Goal: Task Accomplishment & Management: Use online tool/utility

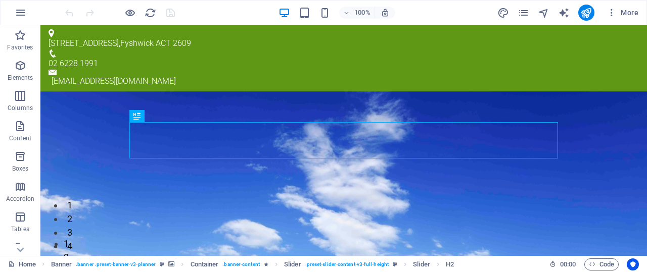
scroll to position [137, 0]
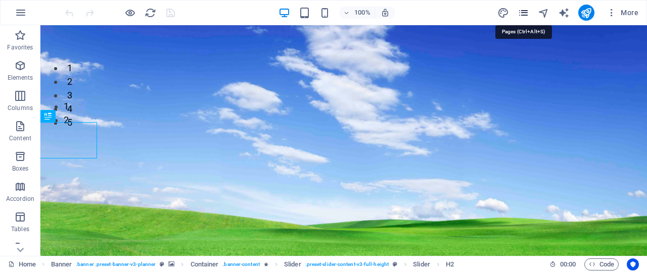
click at [526, 11] on icon "pages" at bounding box center [524, 13] width 12 height 12
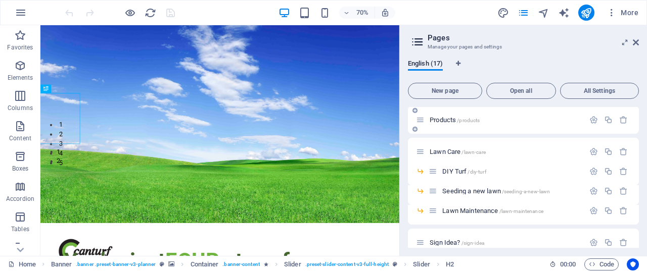
scroll to position [243, 0]
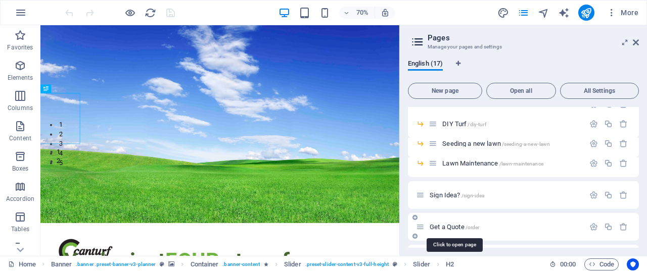
click at [449, 225] on span "Get a Quote /order" at bounding box center [455, 227] width 50 height 8
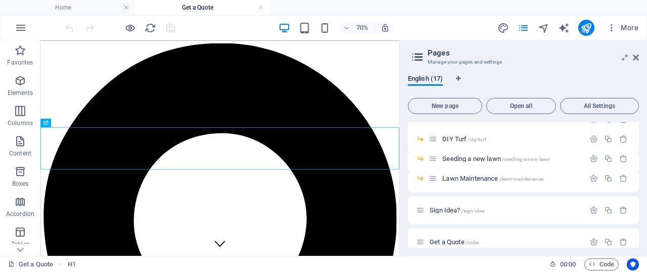
scroll to position [226, 0]
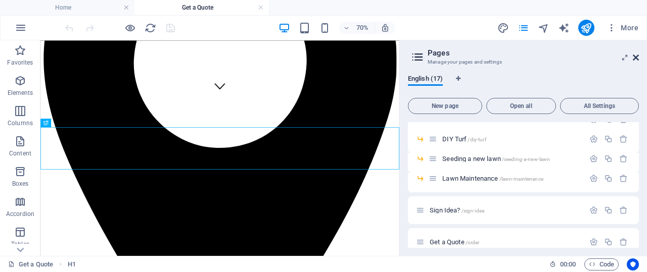
click at [637, 55] on icon at bounding box center [636, 58] width 6 height 8
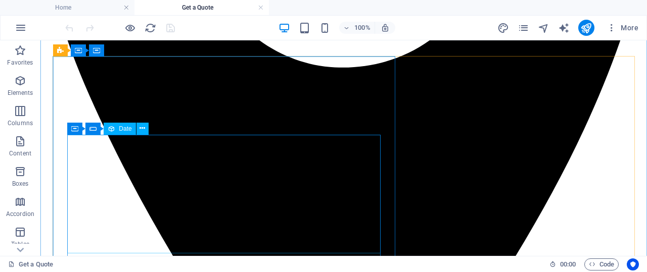
scroll to position [436, 0]
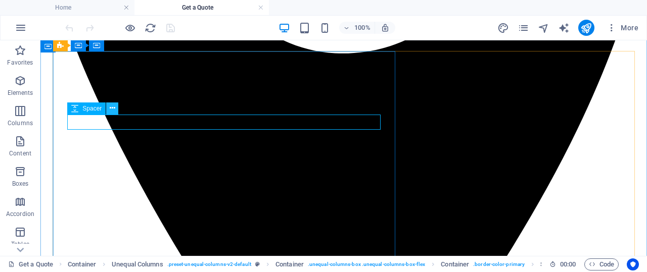
click at [114, 107] on icon at bounding box center [113, 108] width 6 height 11
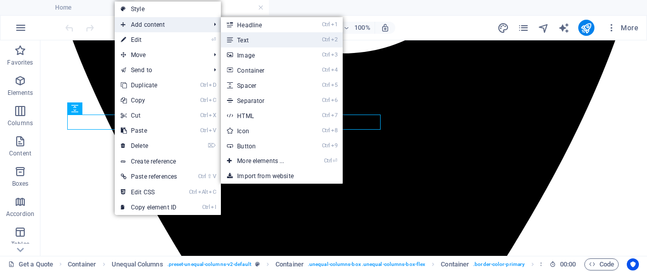
click at [277, 39] on link "Ctrl 2 Text" at bounding box center [262, 39] width 83 height 15
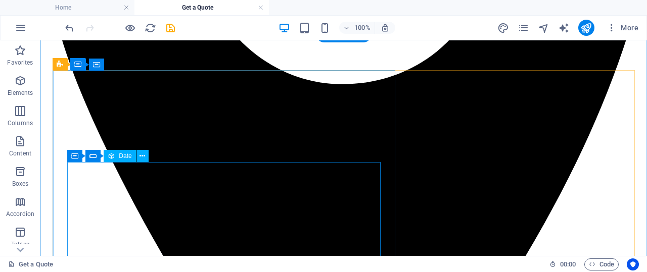
scroll to position [425, 0]
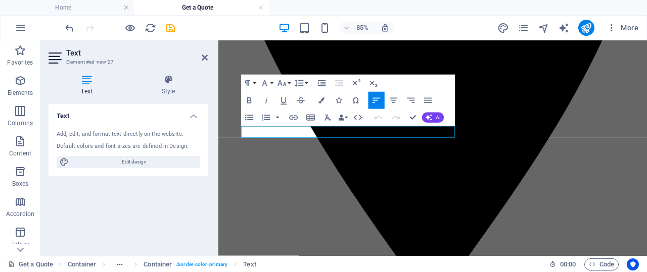
click at [208, 150] on div "Text Style Text Add, edit, and format text directly on the website. Default col…" at bounding box center [127, 162] width 175 height 190
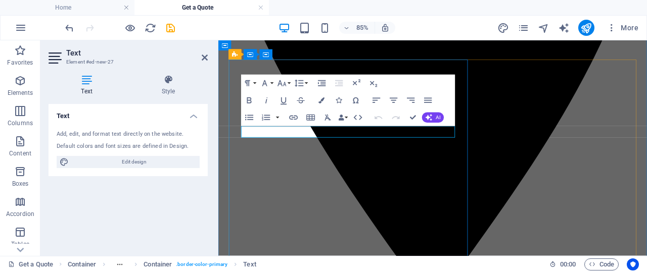
drag, startPoint x: 390, startPoint y: 146, endPoint x: 249, endPoint y: 152, distance: 140.6
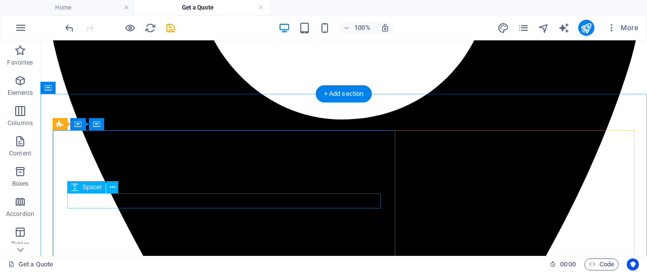
scroll to position [319, 0]
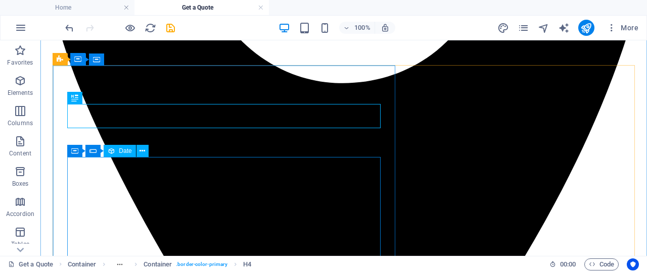
scroll to position [425, 0]
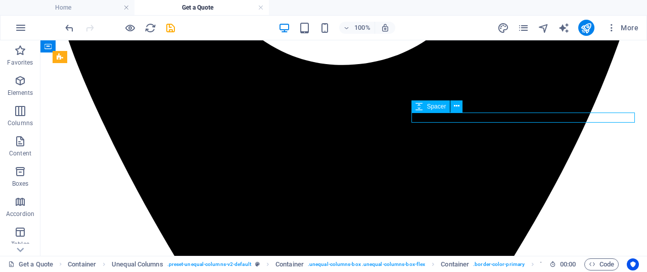
select select "px"
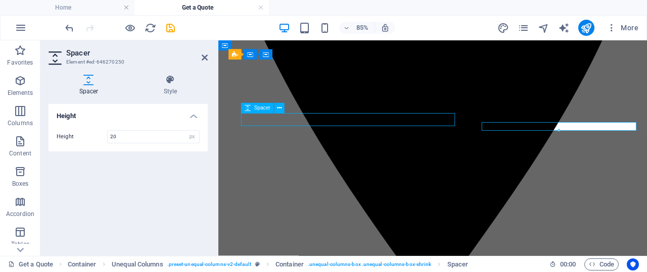
select select "px"
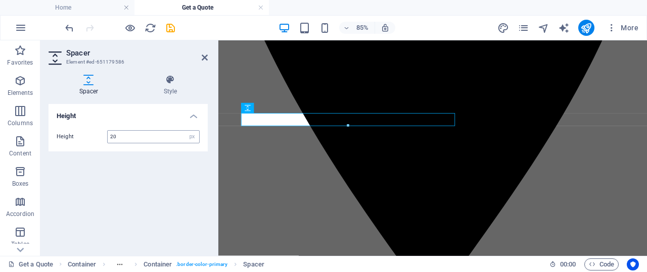
type input "20"
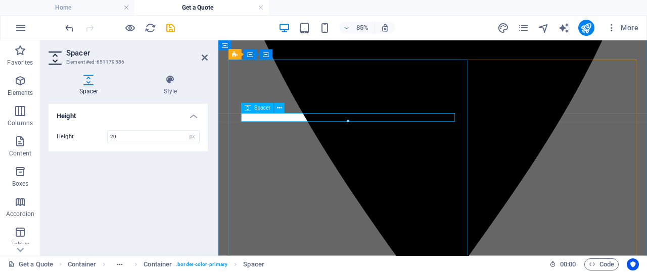
click at [281, 108] on icon at bounding box center [279, 108] width 5 height 9
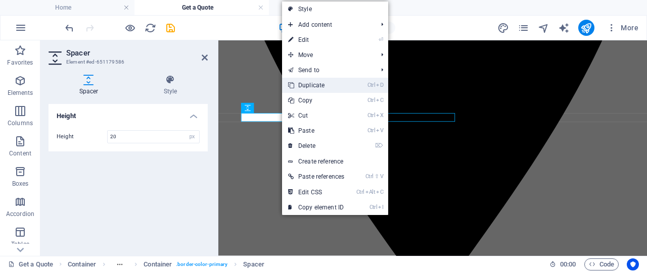
click at [327, 85] on link "Ctrl D Duplicate" at bounding box center [316, 85] width 68 height 15
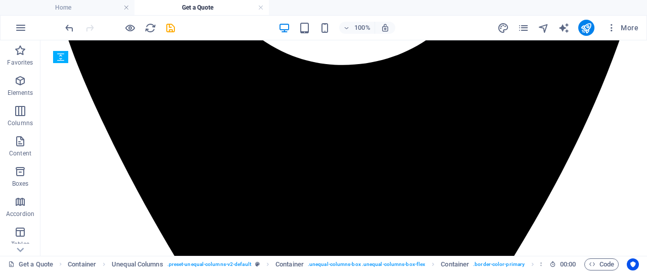
drag, startPoint x: 125, startPoint y: 169, endPoint x: 86, endPoint y: 154, distance: 41.3
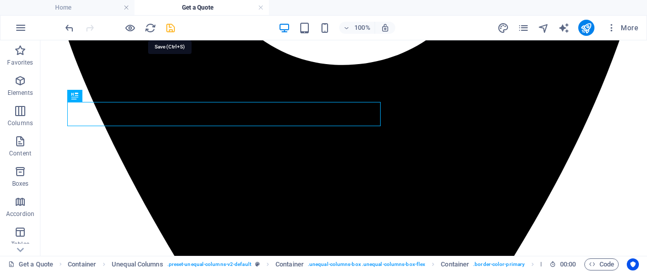
click at [170, 27] on icon "save" at bounding box center [171, 28] width 12 height 12
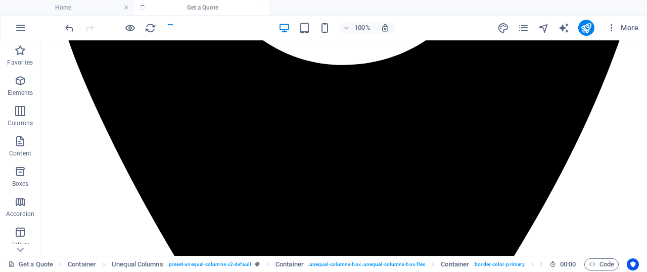
checkbox input "false"
select select
checkbox input "false"
